Goal: Check status: Check status

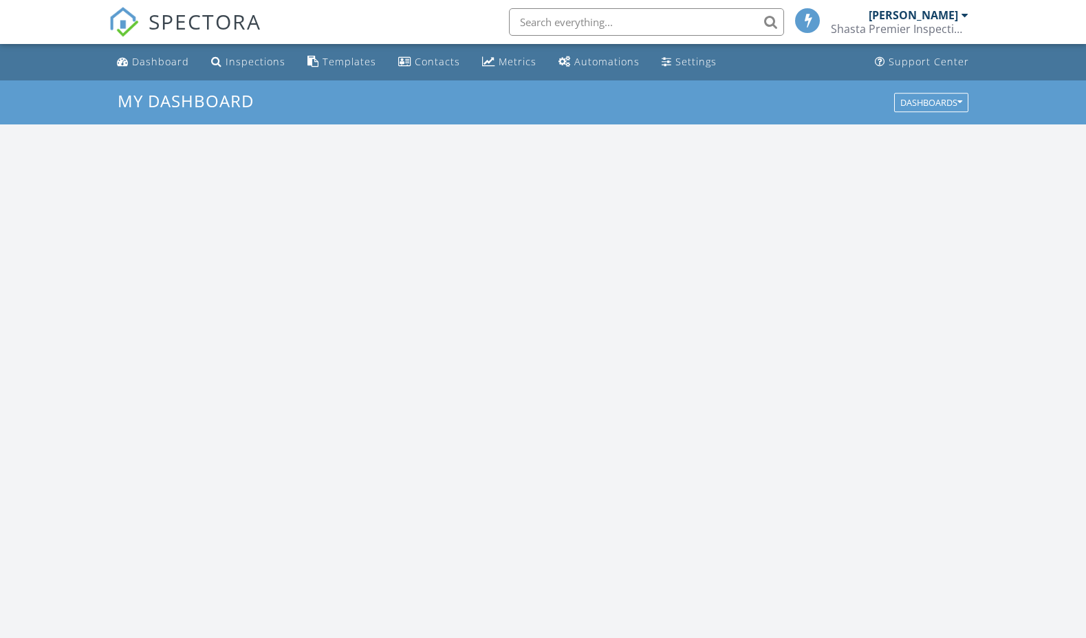
scroll to position [1253, 1087]
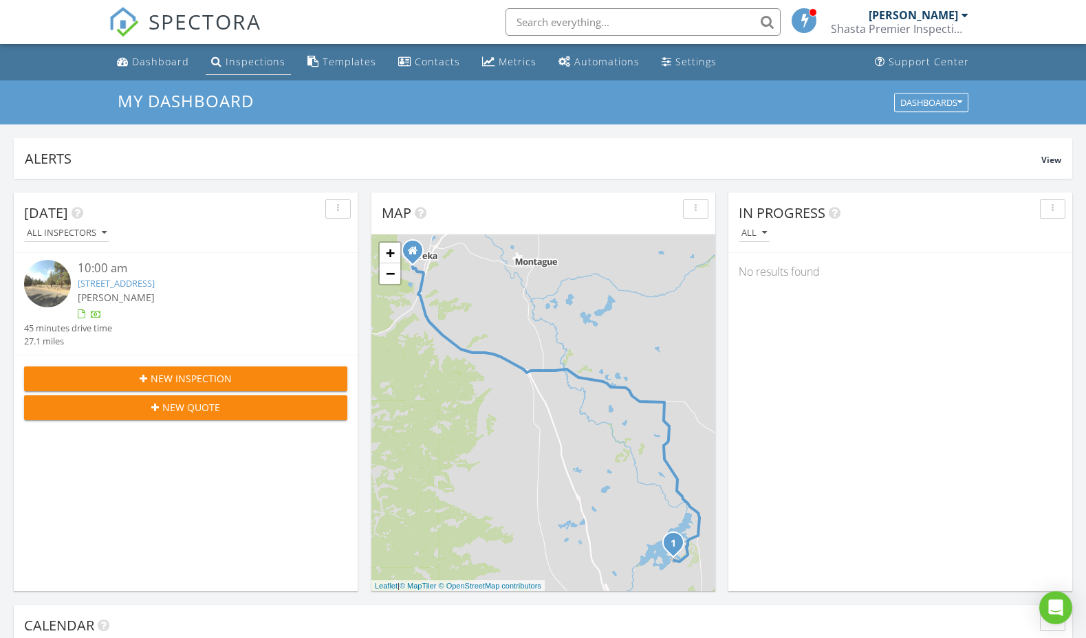
click at [248, 58] on div "Inspections" at bounding box center [256, 61] width 60 height 13
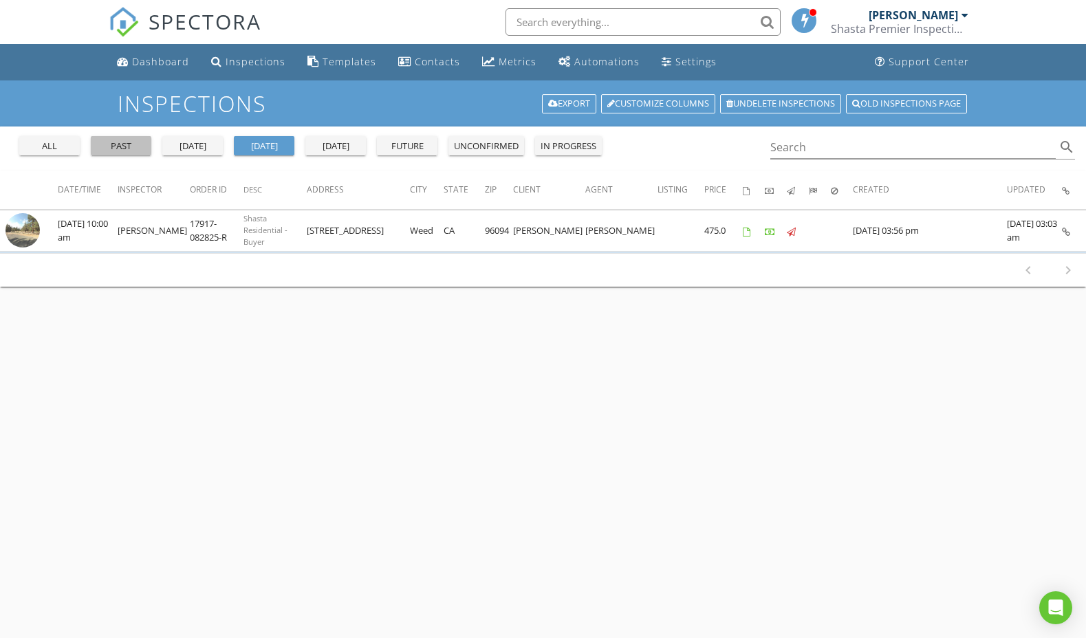
click at [128, 142] on div "past" at bounding box center [121, 147] width 50 height 14
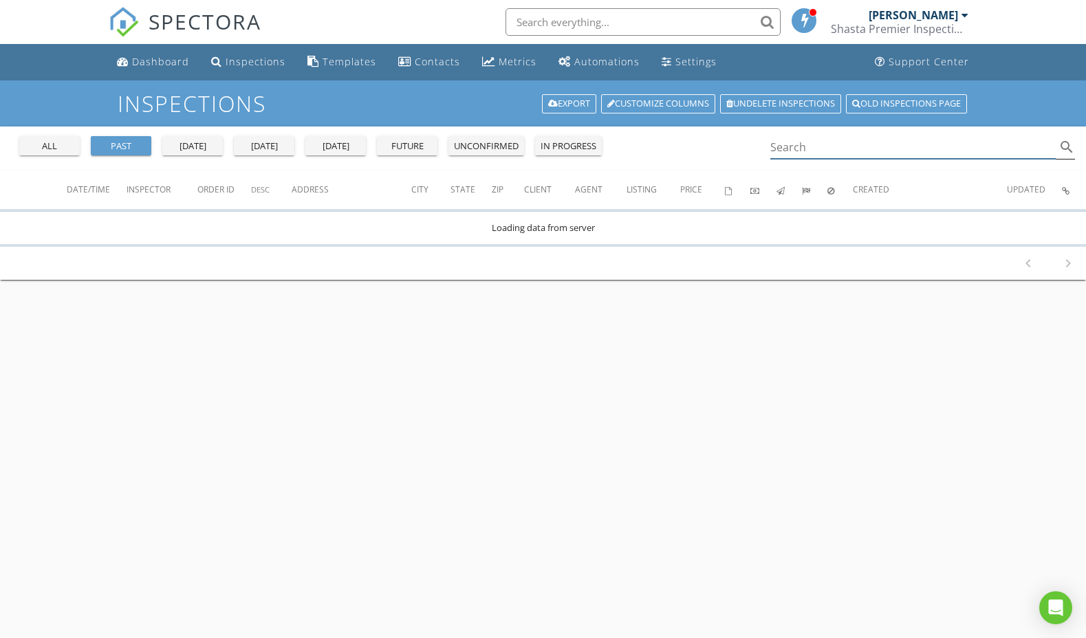
click at [784, 155] on input "Search" at bounding box center [913, 147] width 286 height 23
drag, startPoint x: 817, startPoint y: 151, endPoint x: 737, endPoint y: 146, distance: 79.3
click at [739, 146] on div "all past [DATE] [DATE] [DATE] future unconfirmed in progress alder garden search" at bounding box center [543, 149] width 1086 height 44
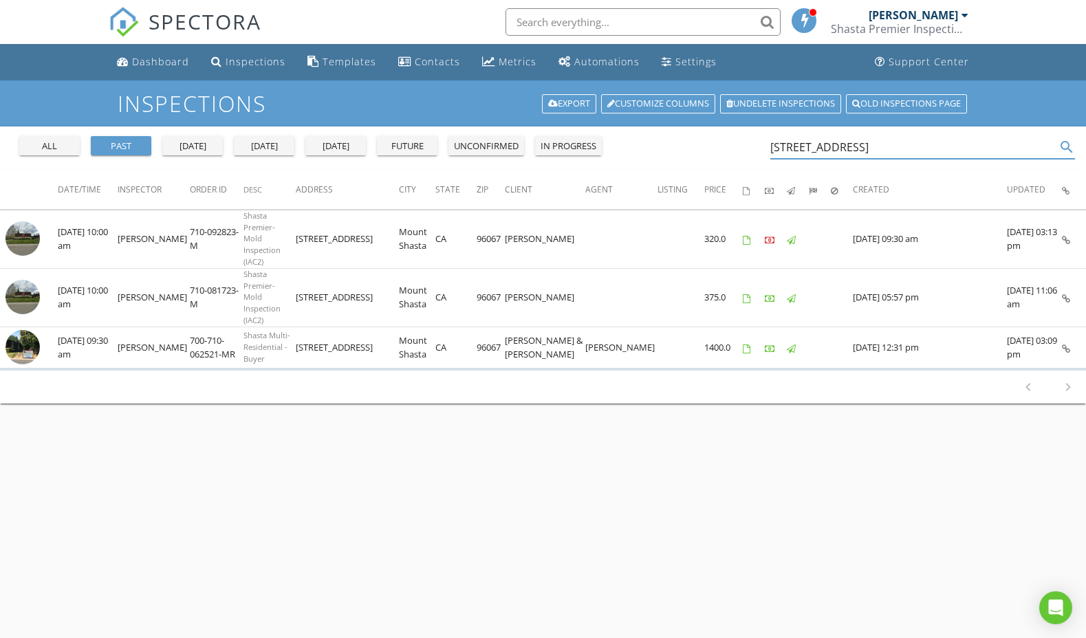
drag, startPoint x: 830, startPoint y: 148, endPoint x: 746, endPoint y: 147, distance: 83.2
click at [746, 147] on div "all past [DATE] [DATE] [DATE] future unconfirmed in progress [STREET_ADDRESS] s…" at bounding box center [543, 149] width 1086 height 44
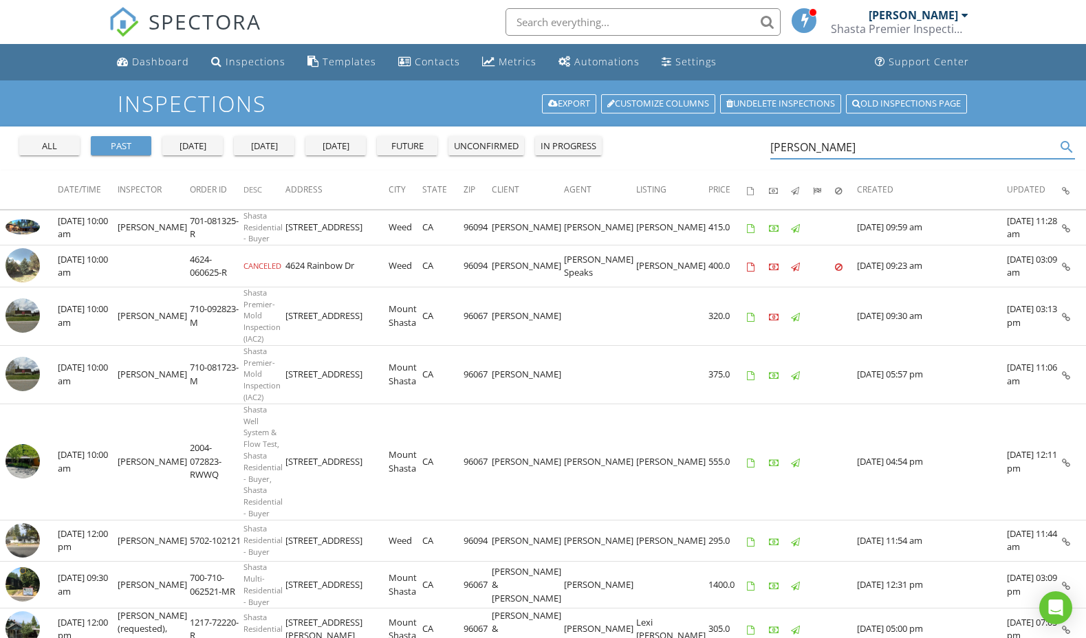
type input "[PERSON_NAME]"
click at [155, 62] on div "Dashboard" at bounding box center [160, 61] width 57 height 13
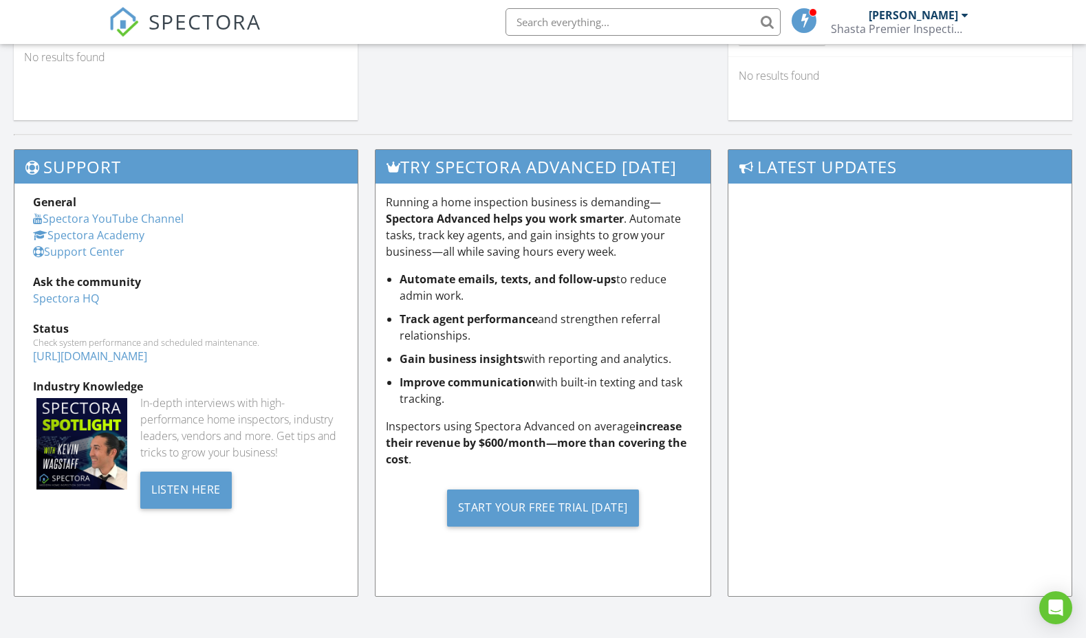
scroll to position [1289, 0]
